Goal: Task Accomplishment & Management: Use online tool/utility

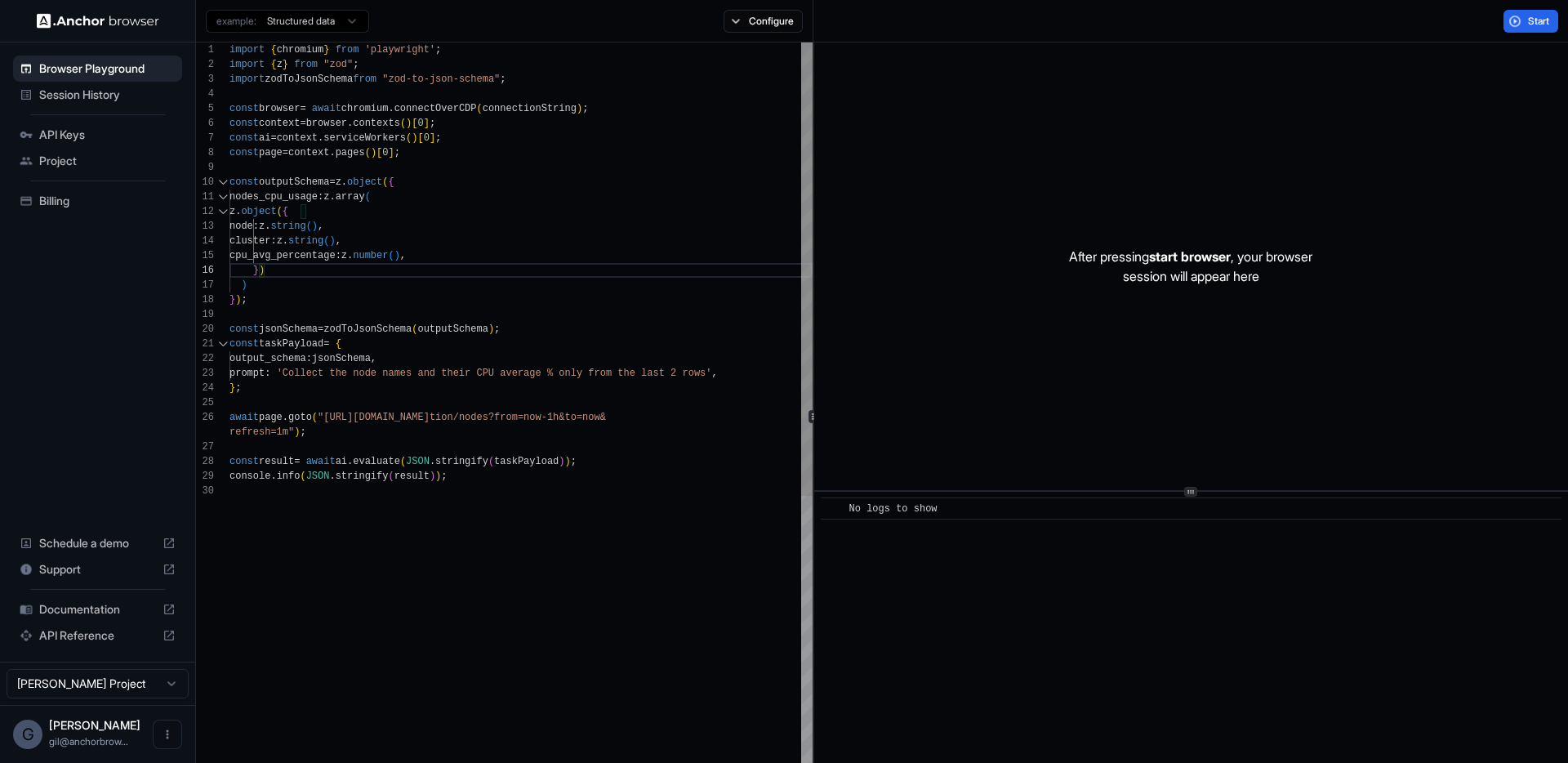
scroll to position [74, 0]
click at [72, 138] on span "API Keys" at bounding box center [107, 135] width 136 height 17
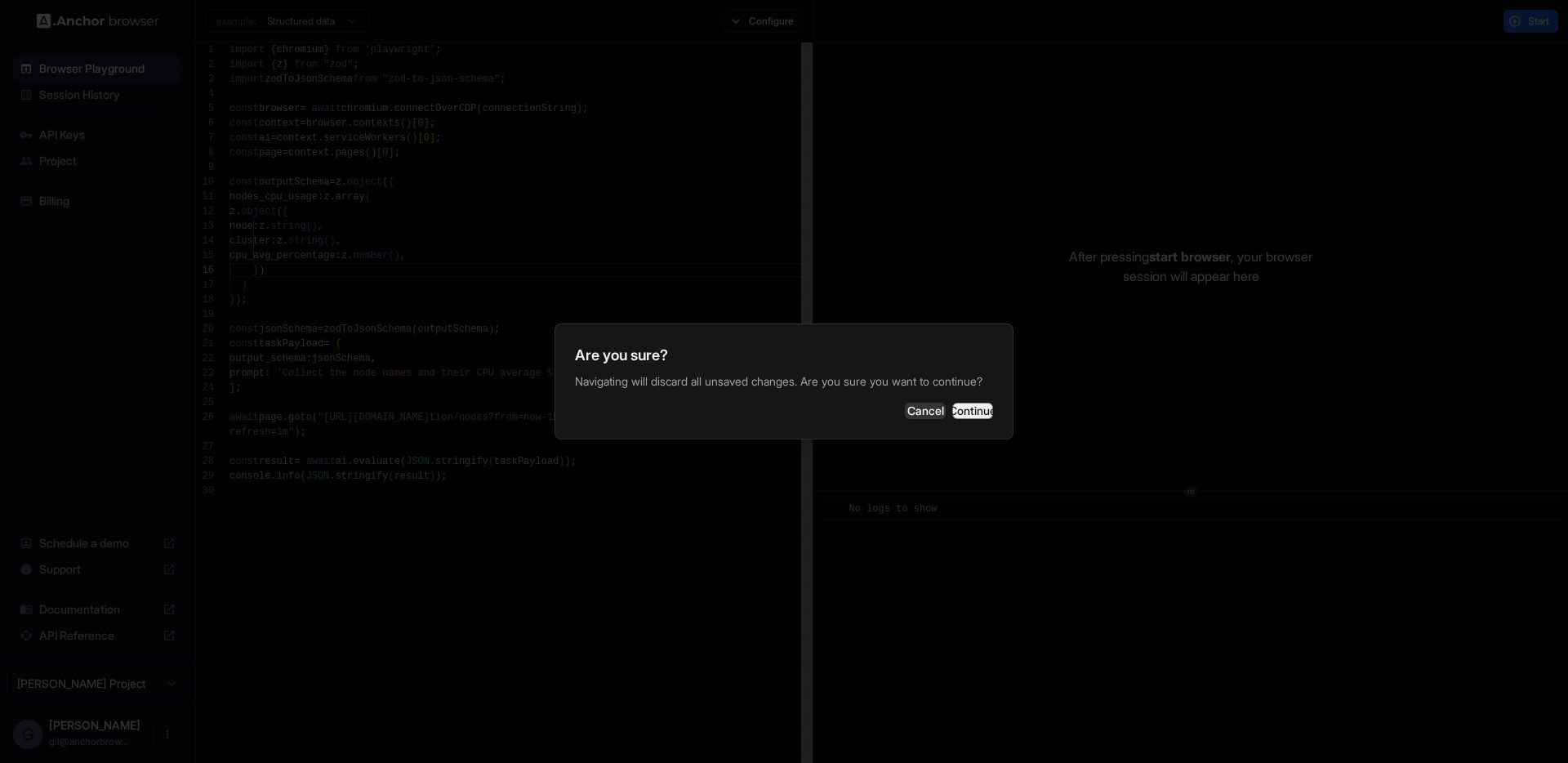
click at [953, 419] on button "Continue" at bounding box center [973, 411] width 41 height 17
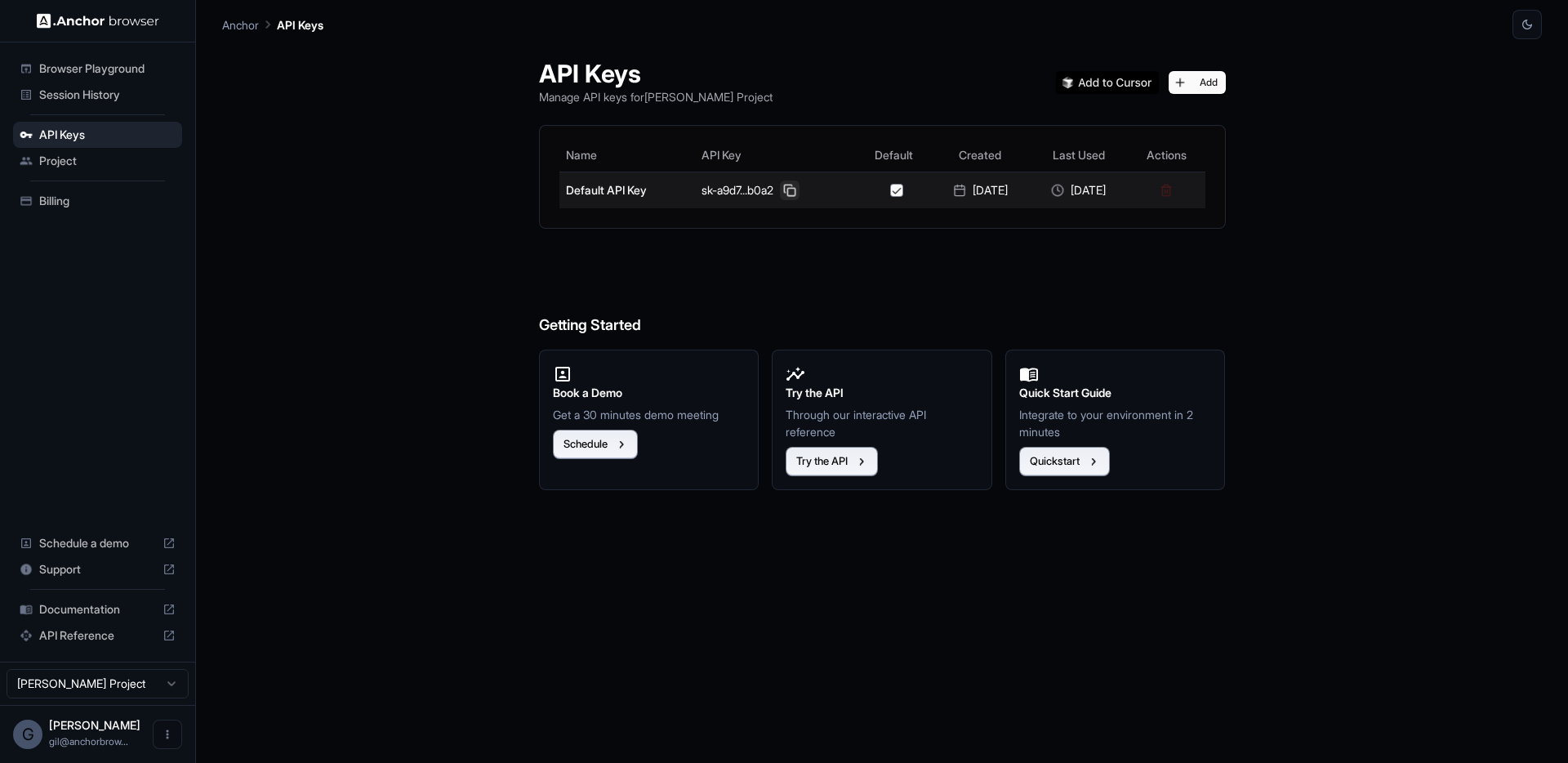
click at [780, 189] on button at bounding box center [790, 190] width 20 height 20
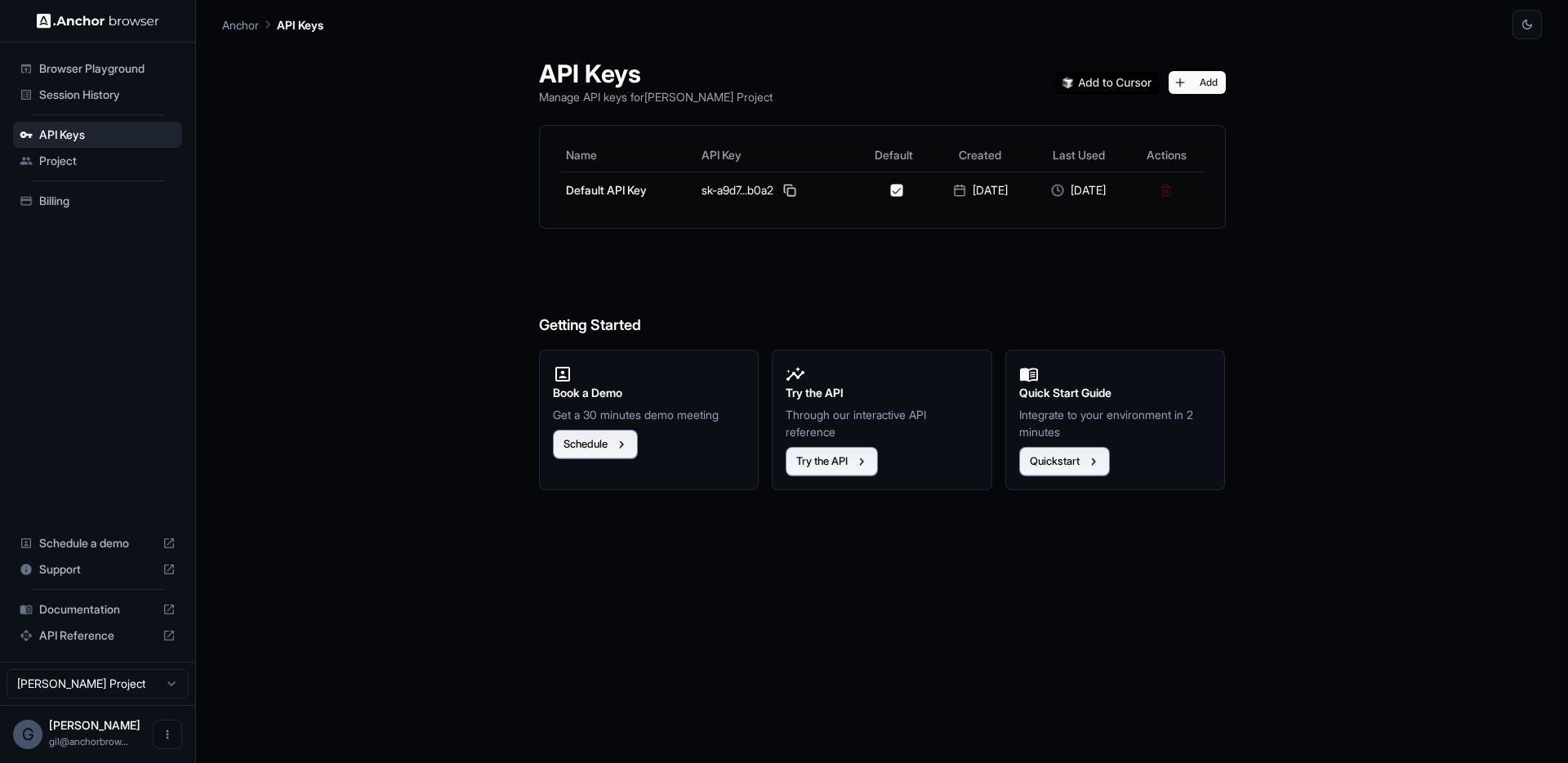
click at [317, 131] on div "API Keys Manage API keys for Gil Dankner Project Add Name API Key Default Creat…" at bounding box center [882, 401] width 1320 height 724
click at [68, 97] on span "Session History" at bounding box center [107, 95] width 136 height 17
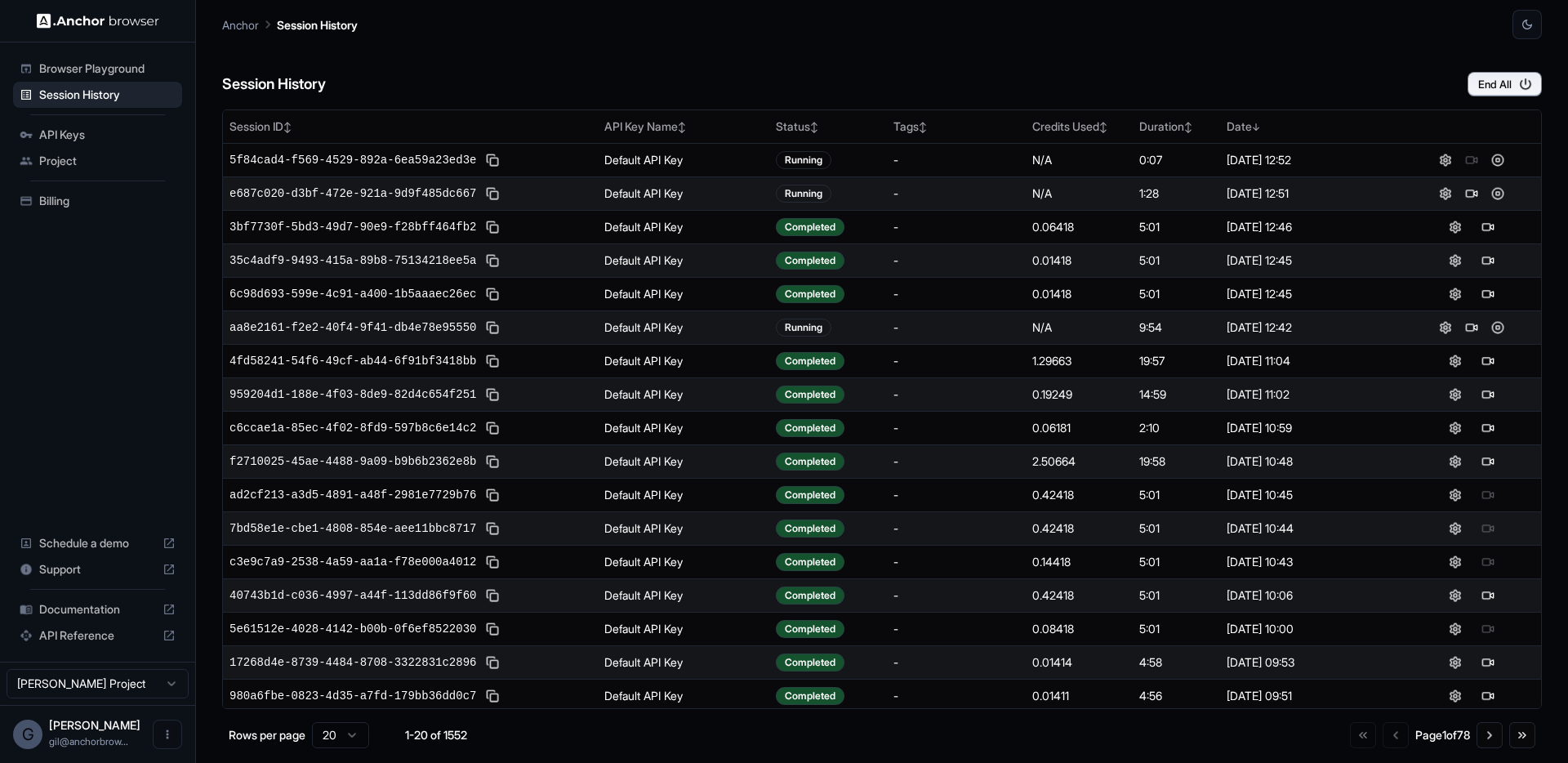
click at [581, 76] on div "Session History End All" at bounding box center [882, 67] width 1320 height 57
click at [1108, 90] on div "Session History End All" at bounding box center [882, 67] width 1320 height 57
click at [1491, 193] on button at bounding box center [1497, 193] width 20 height 20
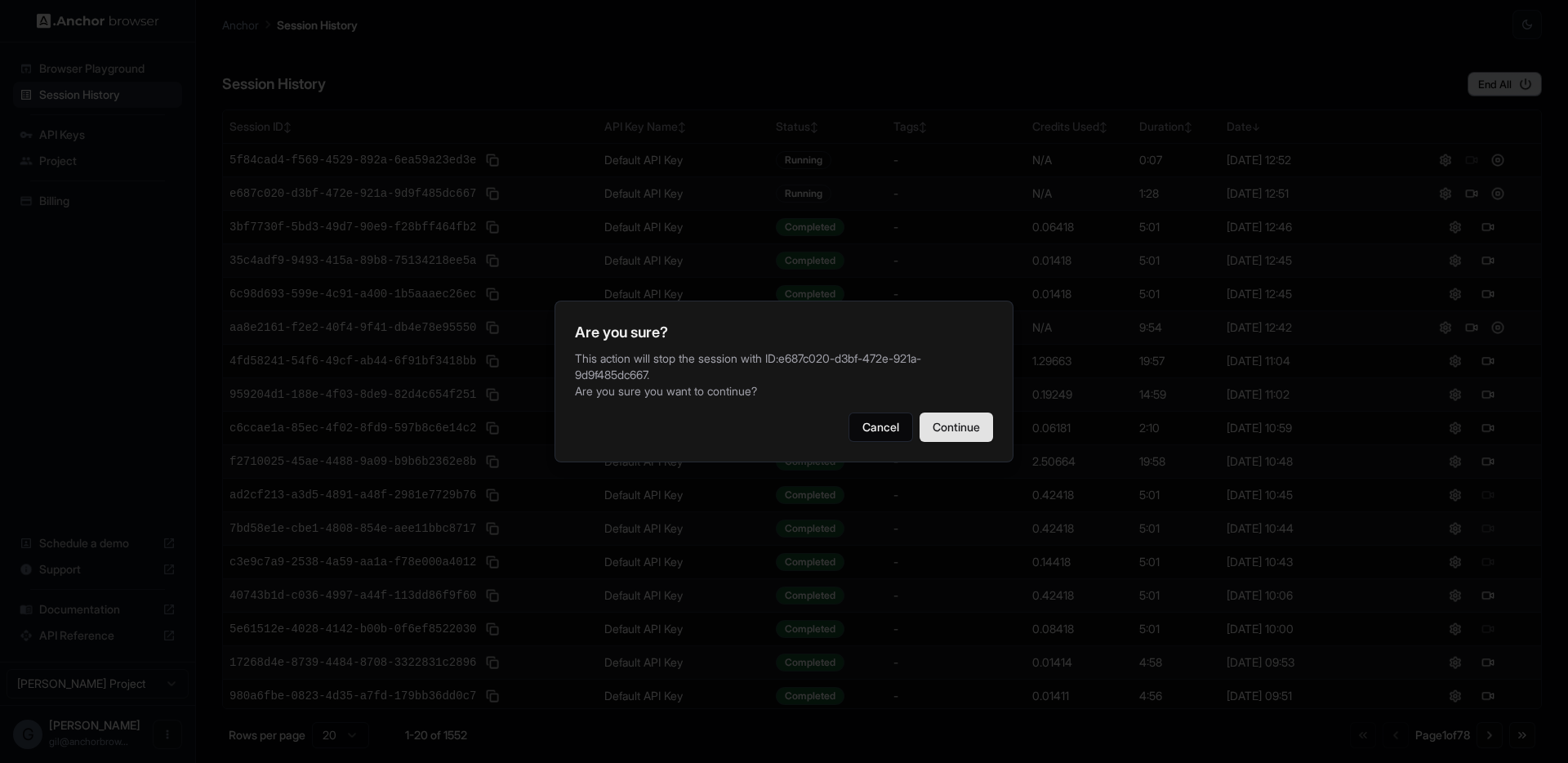
click at [968, 431] on button "Continue" at bounding box center [956, 428] width 74 height 30
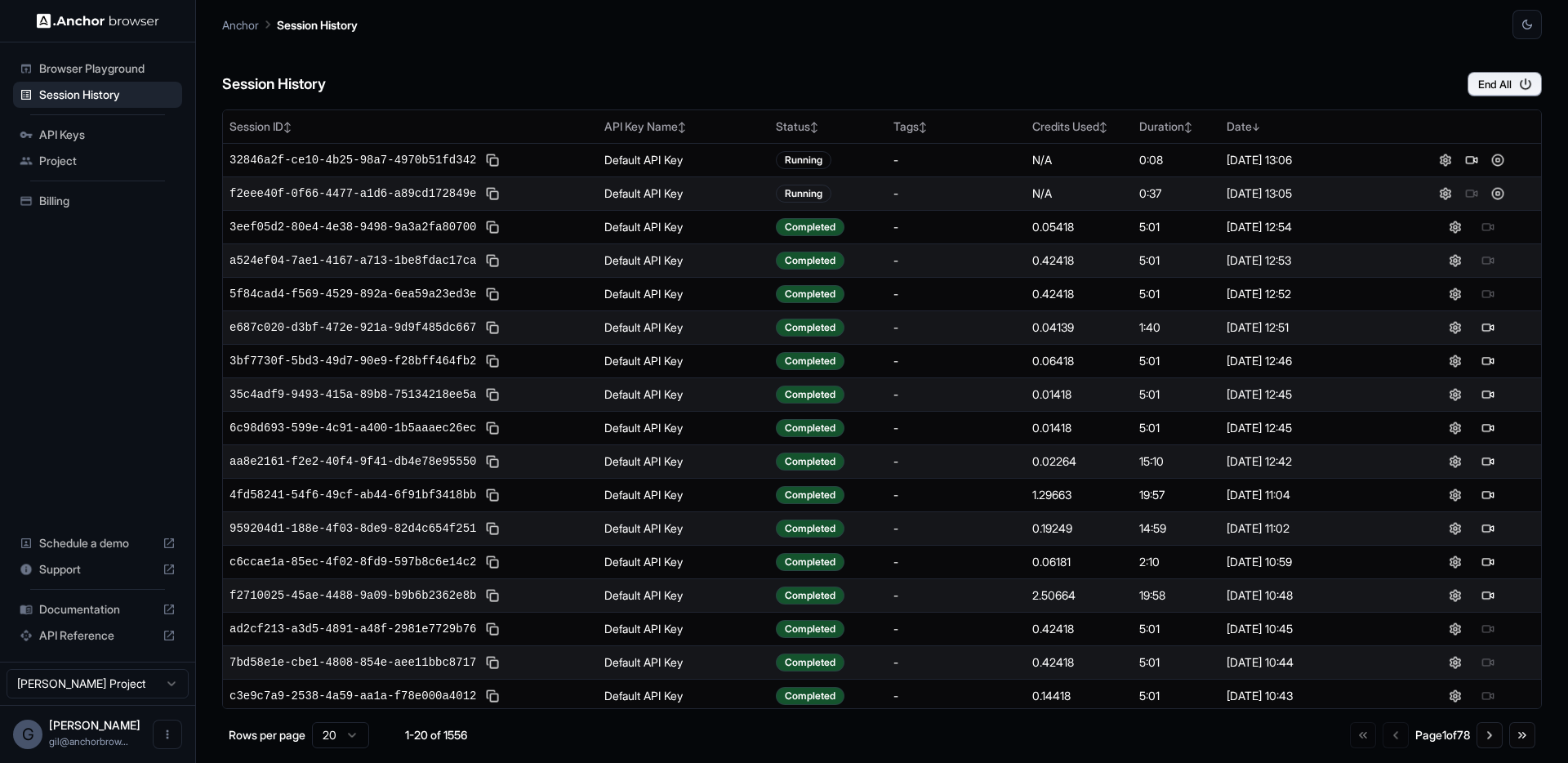
click at [838, 66] on div "Session History End All" at bounding box center [882, 67] width 1320 height 57
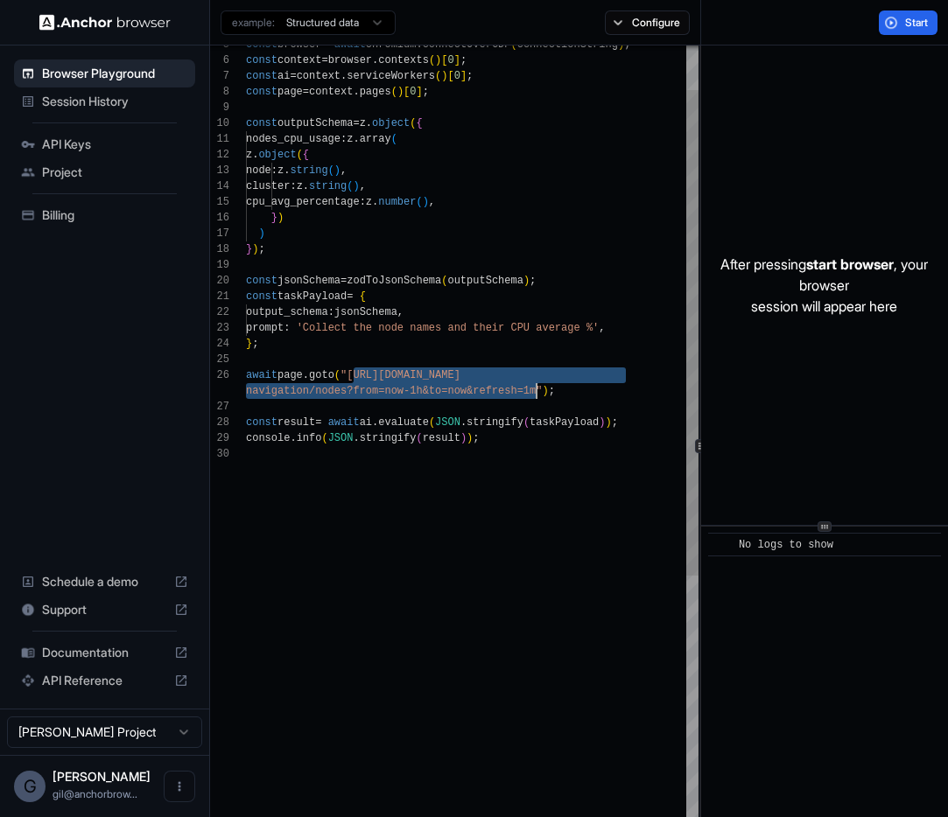
scroll to position [79, 0]
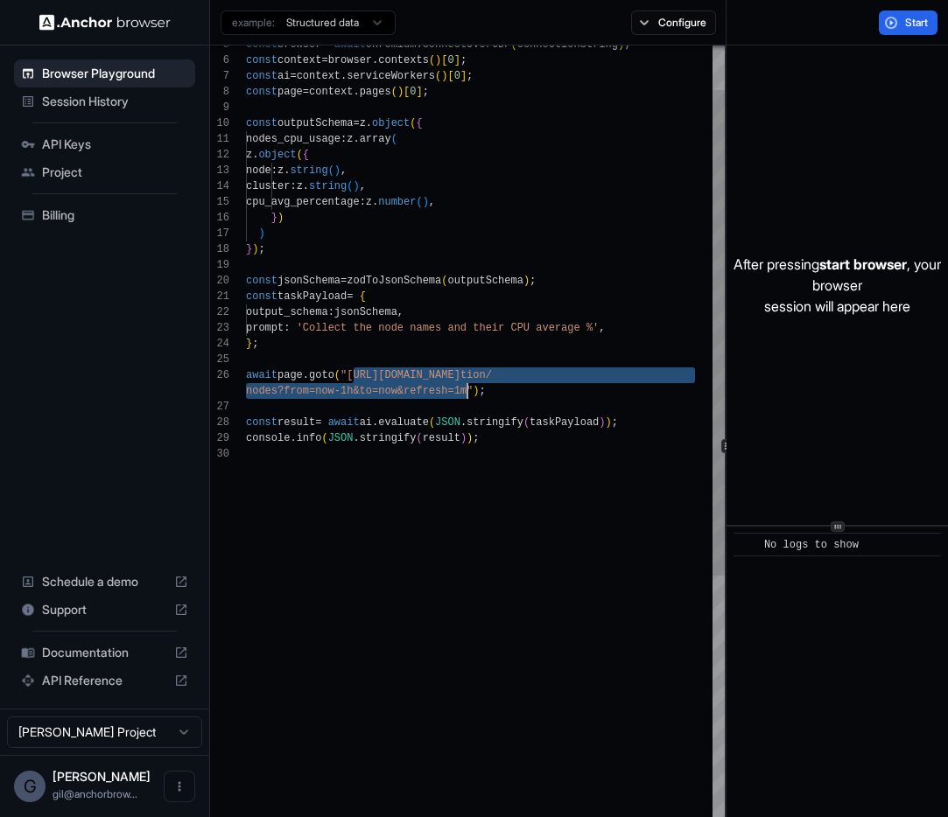
click at [843, 366] on div "5 6 7 8 9 10 11 12 13 14 15 16 17 18 19 20 21 22 23 24 25 26 27 28 29 30 const …" at bounding box center [579, 447] width 738 height 802
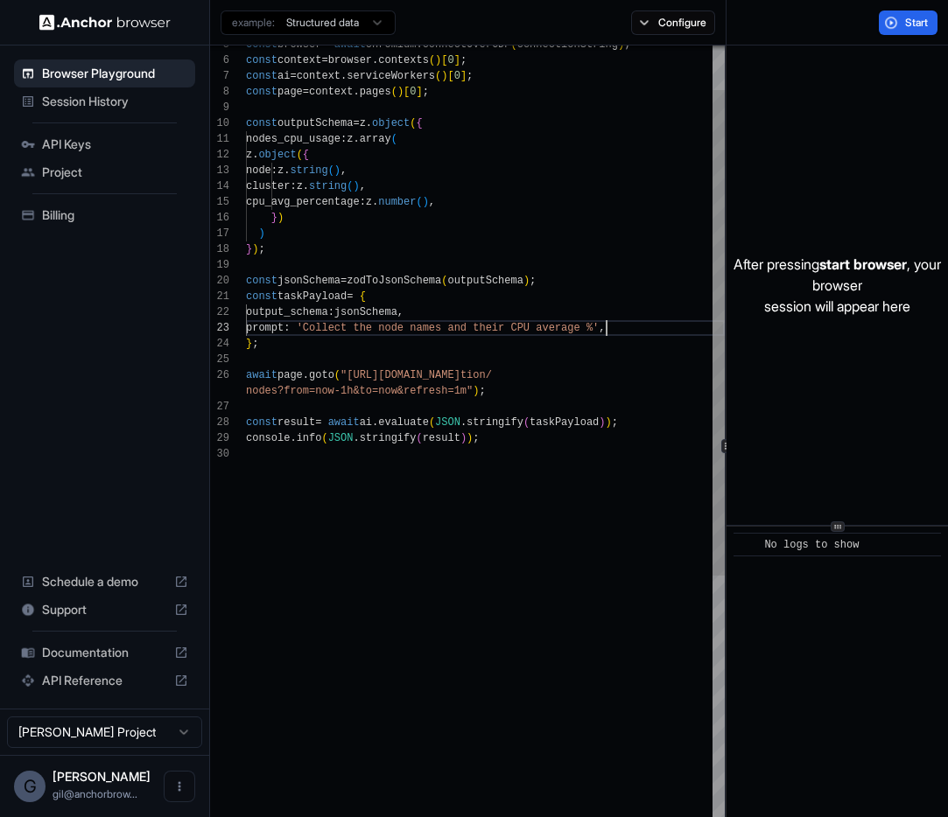
scroll to position [32, 0]
drag, startPoint x: 607, startPoint y: 326, endPoint x: 315, endPoint y: 326, distance: 292.3
click at [315, 326] on div "const browser = await chromium . connectOverCDP ( connectionString ) ; const co…" at bounding box center [485, 600] width 479 height 1253
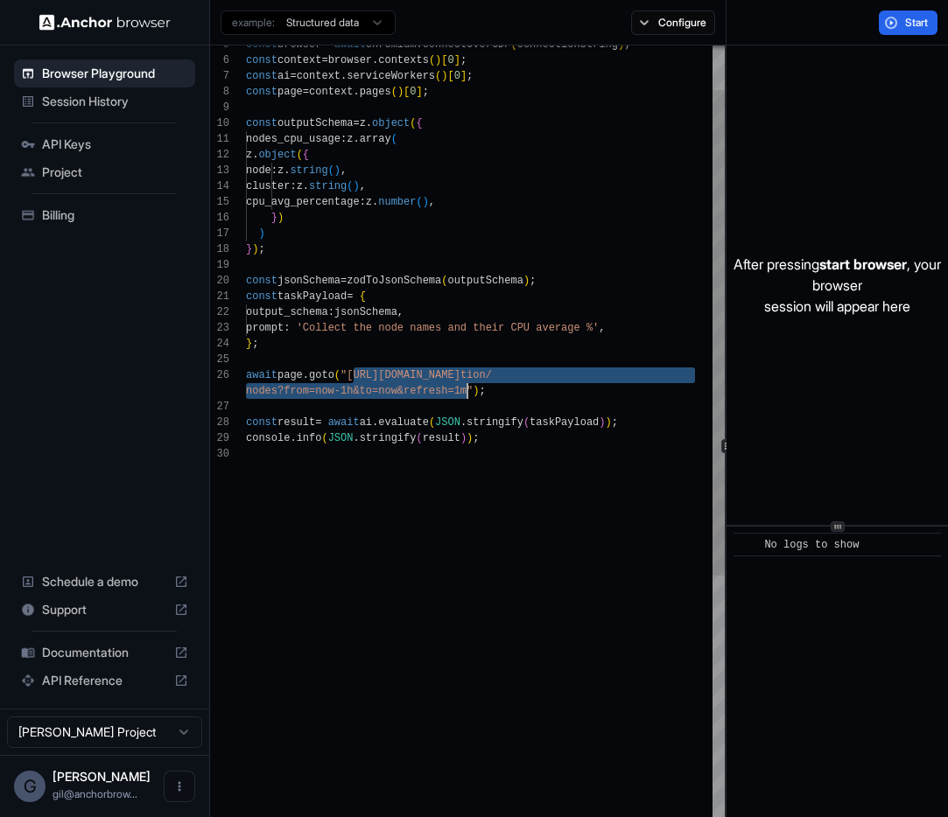
drag, startPoint x: 353, startPoint y: 375, endPoint x: 469, endPoint y: 391, distance: 117.6
click at [469, 391] on div "const browser = await chromium . connectOverCDP ( connectionString ) ; const co…" at bounding box center [485, 600] width 479 height 1253
type textarea "**********"
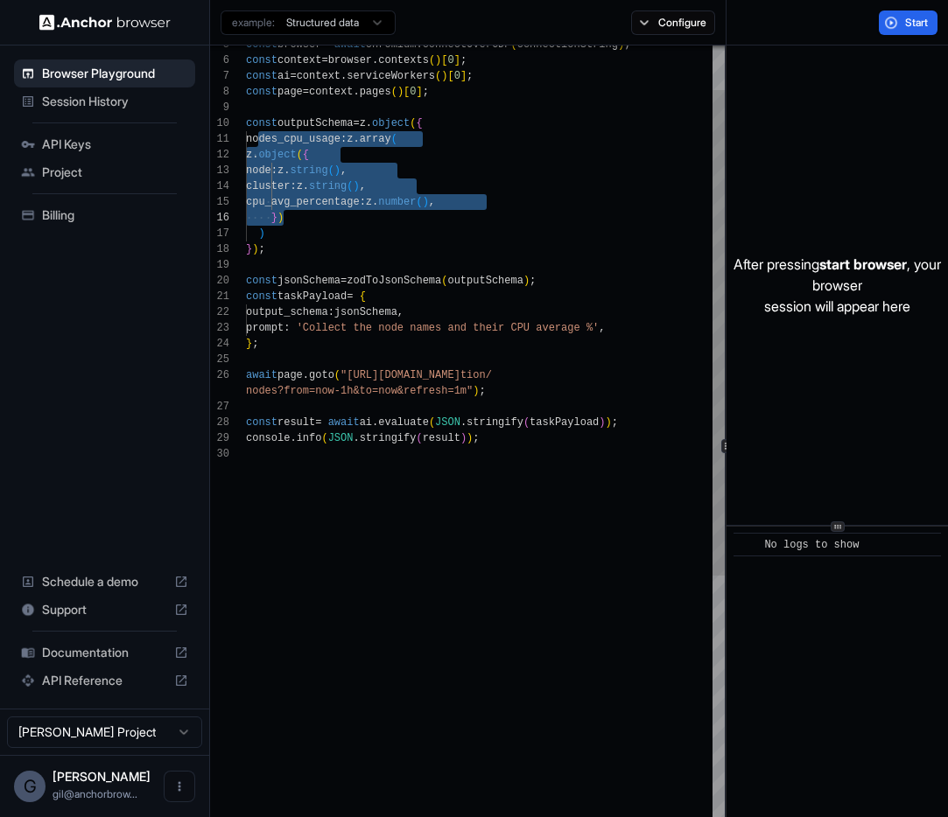
drag, startPoint x: 258, startPoint y: 139, endPoint x: 348, endPoint y: 215, distance: 118.0
click at [348, 215] on div "const browser = await chromium . connectOverCDP ( connectionString ) ; const co…" at bounding box center [485, 600] width 479 height 1253
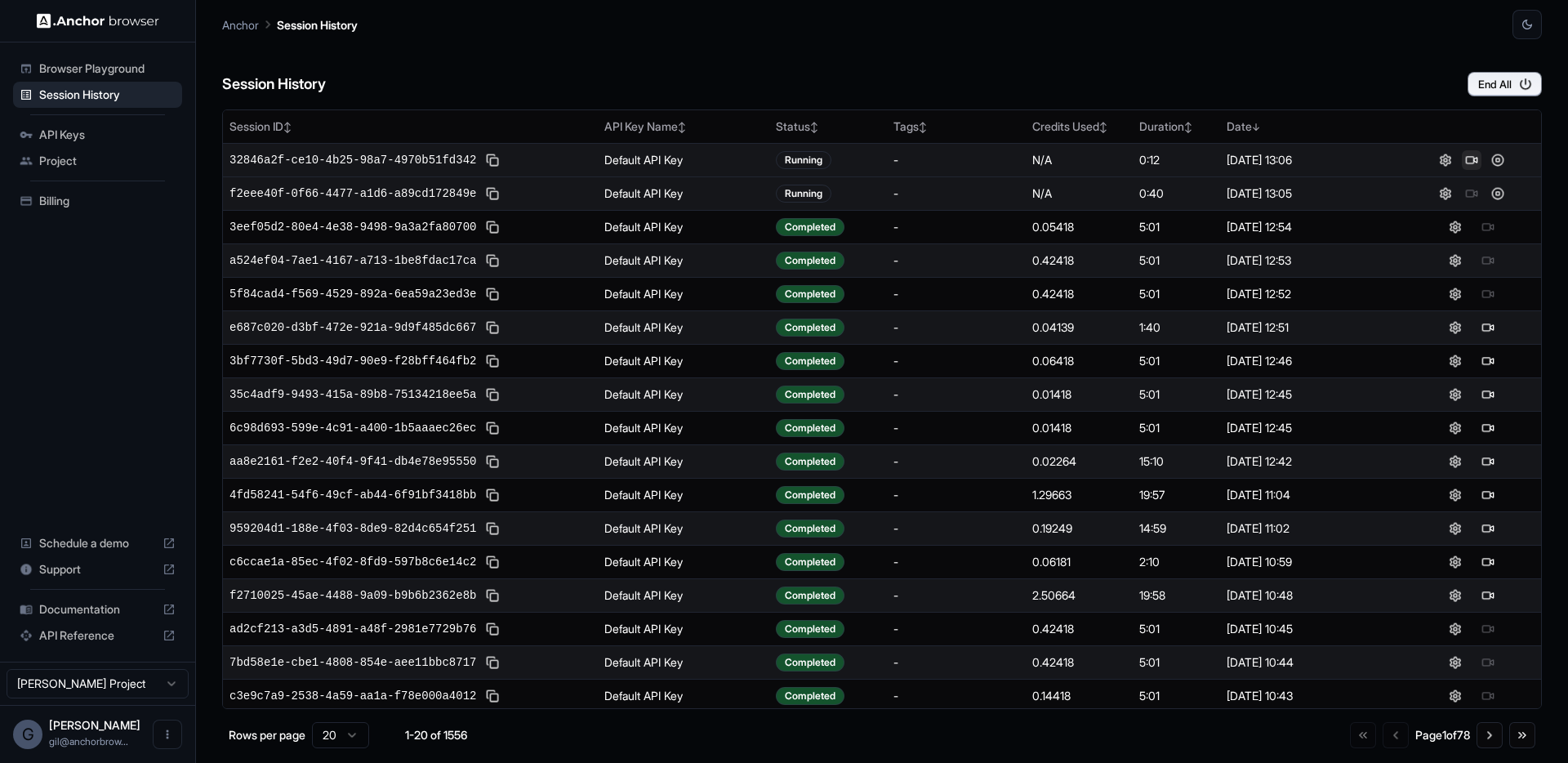
click at [1462, 162] on button at bounding box center [1471, 160] width 20 height 20
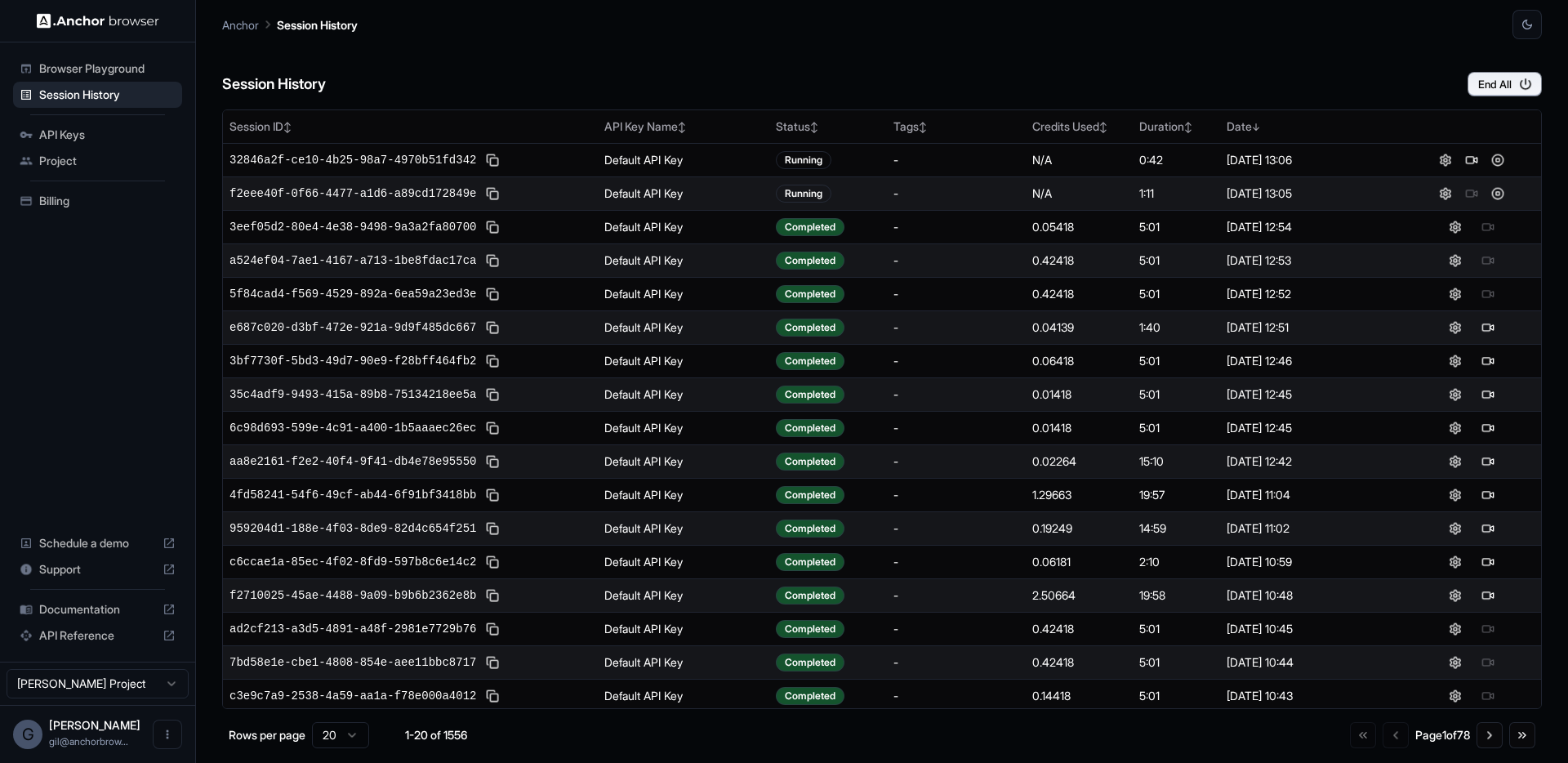
click at [494, 82] on div "Session History End All" at bounding box center [882, 67] width 1320 height 57
click at [410, 72] on div "Session History End All" at bounding box center [882, 67] width 1320 height 57
click at [87, 68] on span "Browser Playground" at bounding box center [107, 69] width 136 height 17
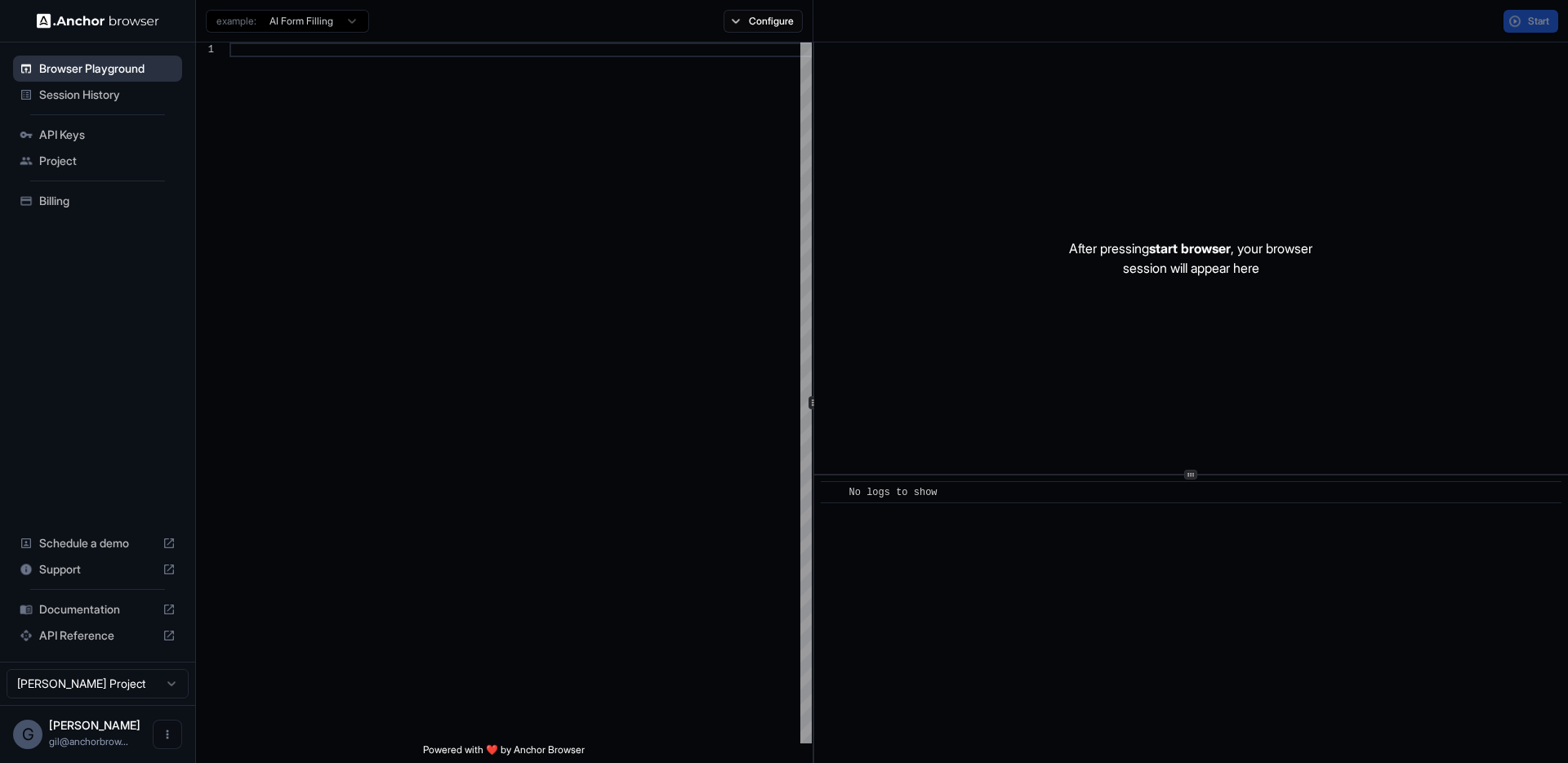
scroll to position [148, 0]
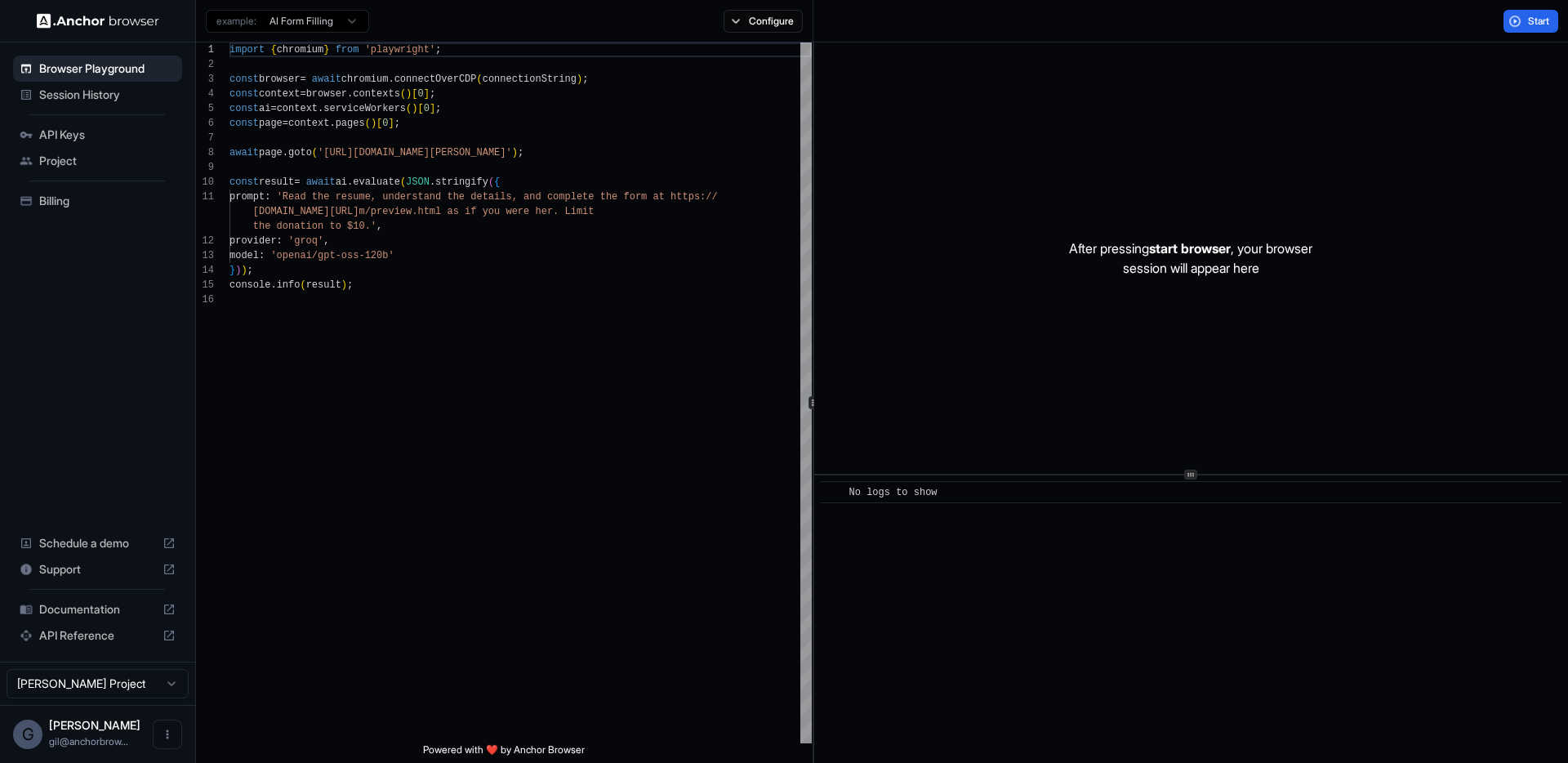
click at [344, 30] on html "Browser Playground Session History API Keys Project Billing Schedule a demo Sup…" at bounding box center [784, 381] width 1568 height 763
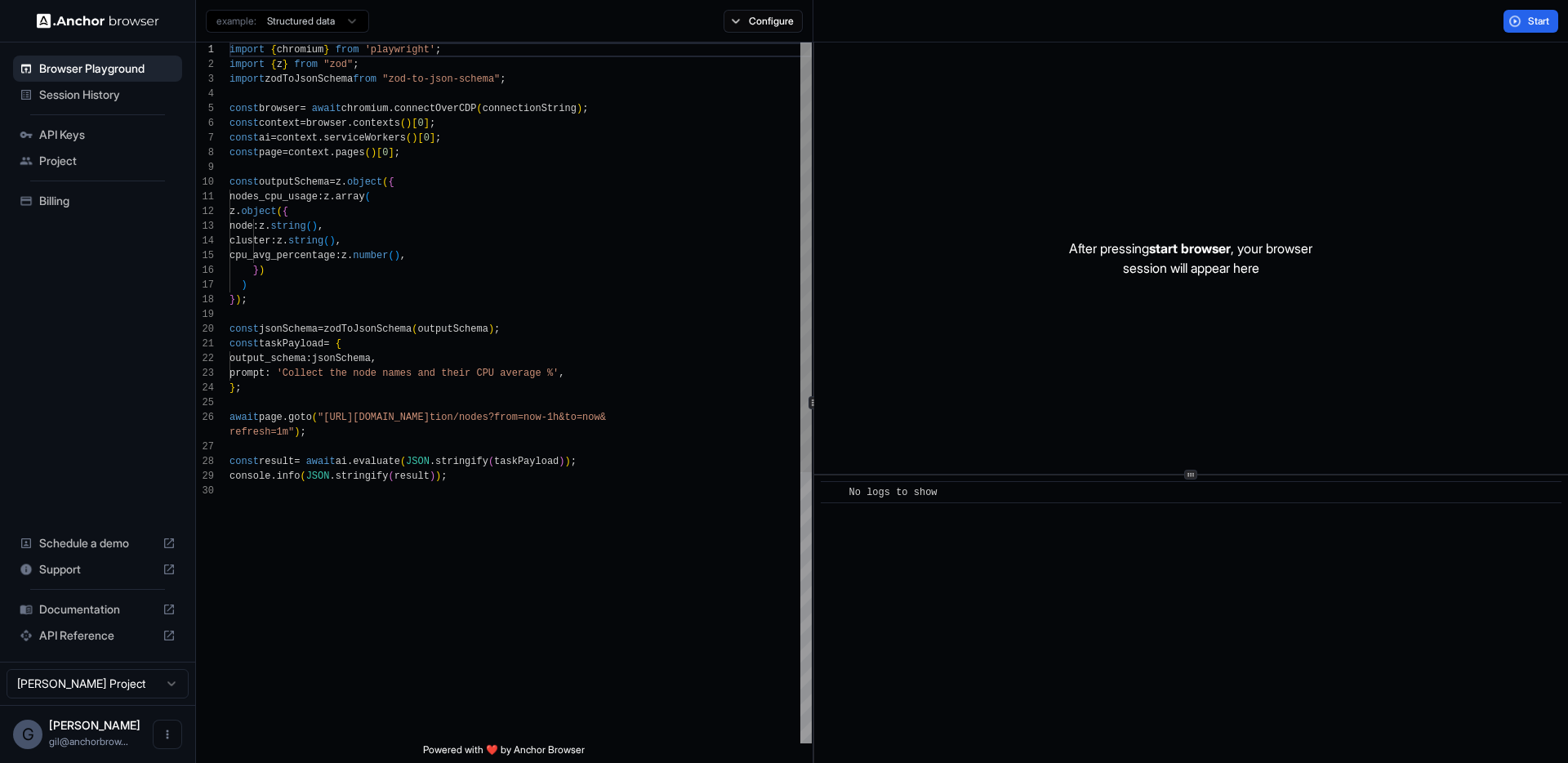
type textarea "**********"
click at [624, 217] on div "import { chromium } from 'playwright' ; import { z } from "zod" ; import zodToJ…" at bounding box center [521, 614] width 582 height 1142
click at [1533, 26] on span "Start" at bounding box center [1539, 21] width 23 height 13
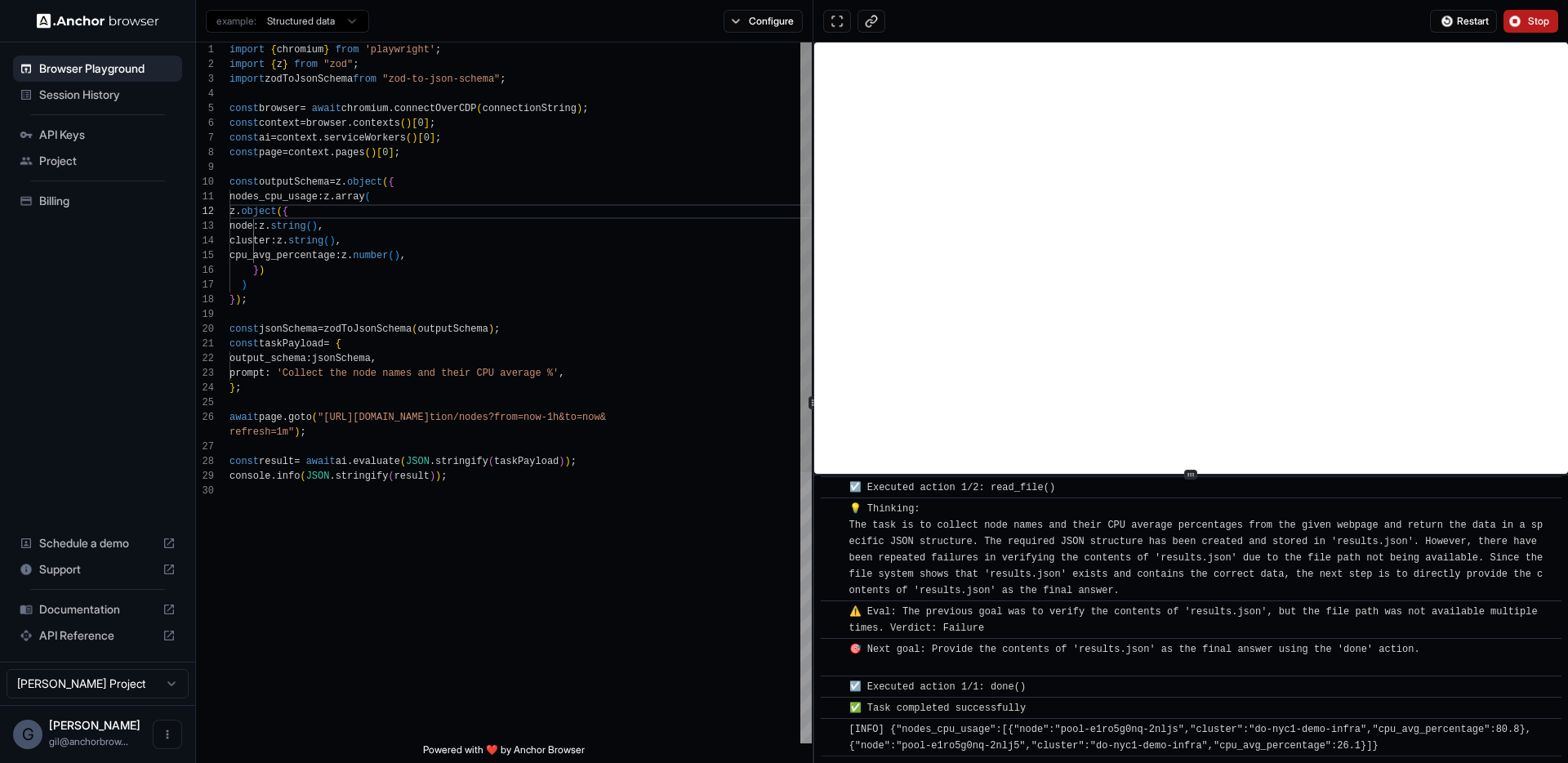
scroll to position [5532, 0]
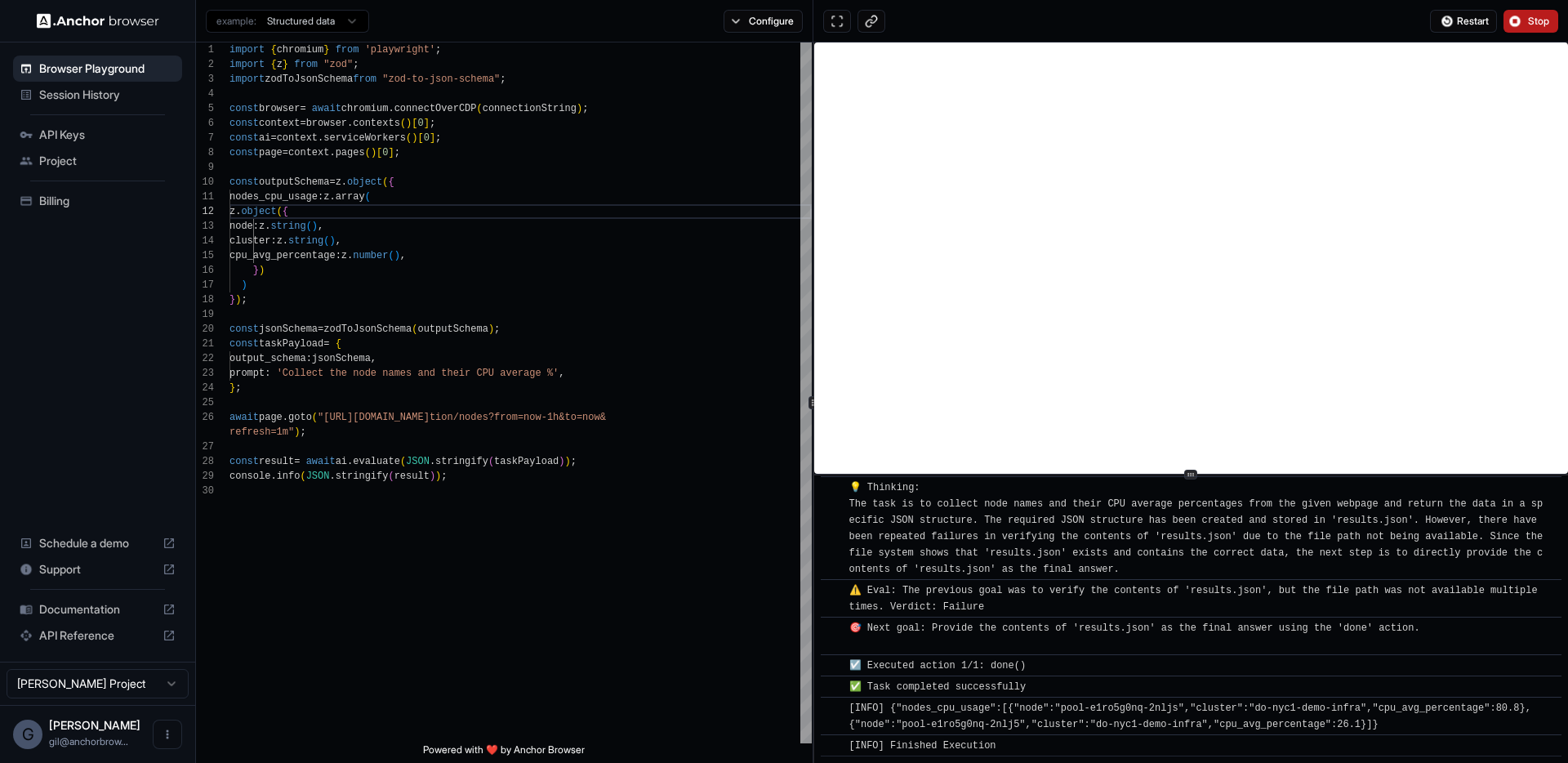
click at [53, 95] on span "Session History" at bounding box center [107, 95] width 136 height 17
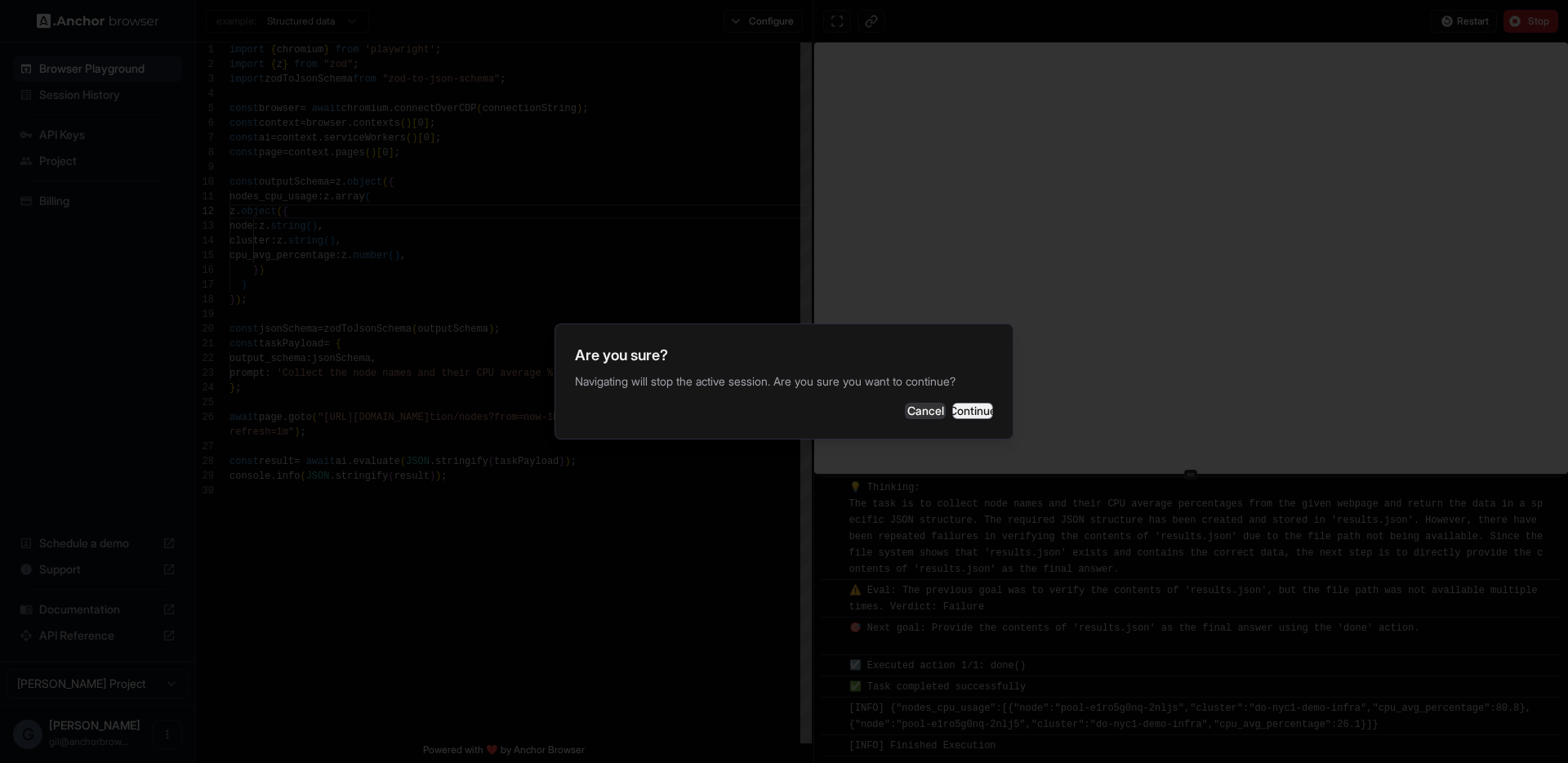
click at [955, 415] on button "Continue" at bounding box center [973, 411] width 41 height 17
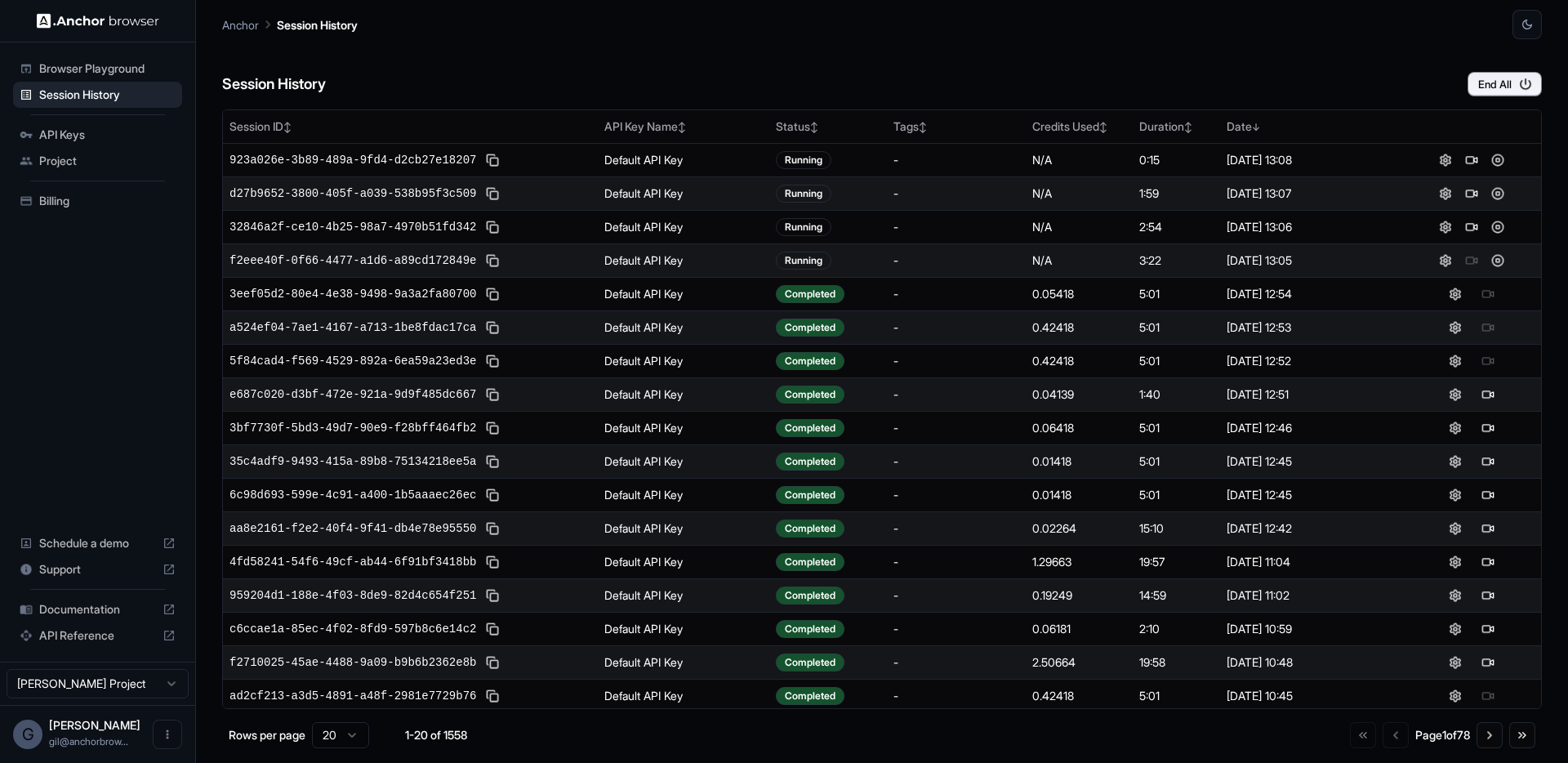
click at [728, 59] on div "Session History End All" at bounding box center [882, 67] width 1320 height 57
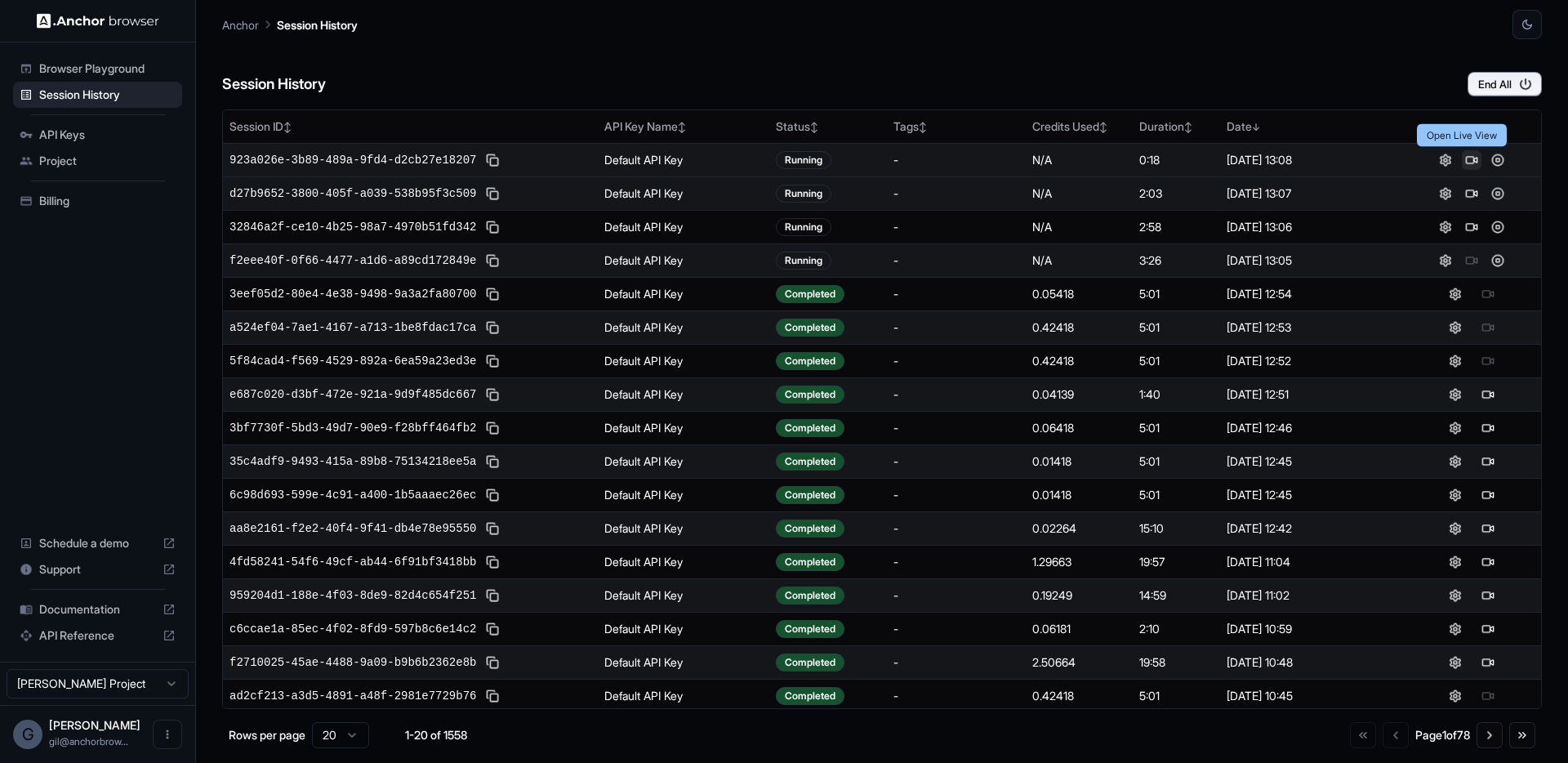
click at [1462, 160] on button at bounding box center [1471, 160] width 20 height 20
